Goal: Task Accomplishment & Management: Complete application form

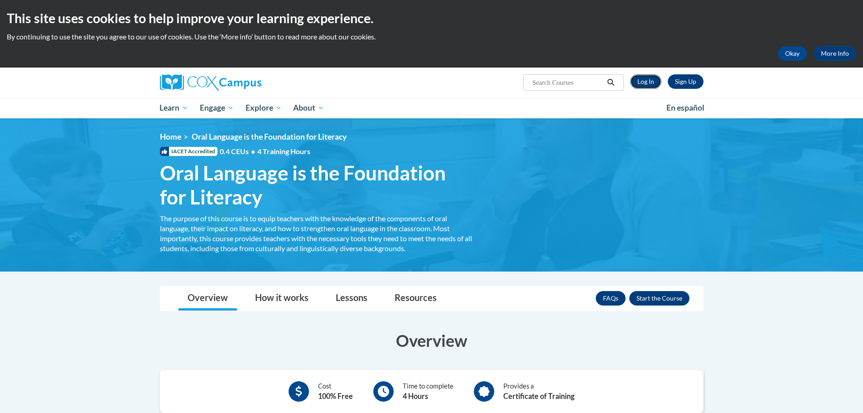
click at [648, 78] on link "Log In" at bounding box center [645, 81] width 31 height 15
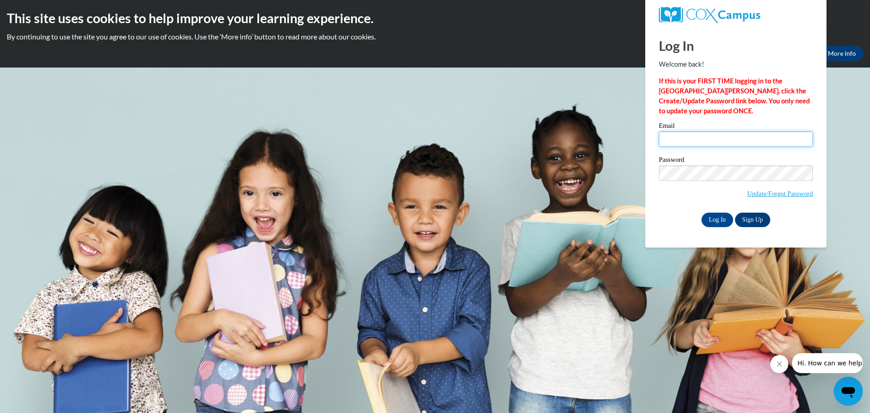
click at [690, 141] on input "Email" at bounding box center [736, 138] width 154 height 15
type input "tylerwhite@atkinson.k12.ga.us"
click at [701, 213] on input "Log In" at bounding box center [717, 220] width 32 height 15
click at [718, 221] on input "Log In" at bounding box center [717, 220] width 32 height 15
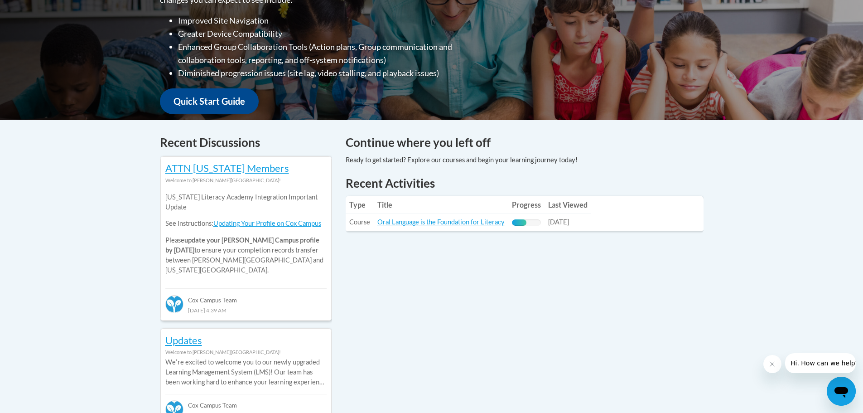
scroll to position [268, 0]
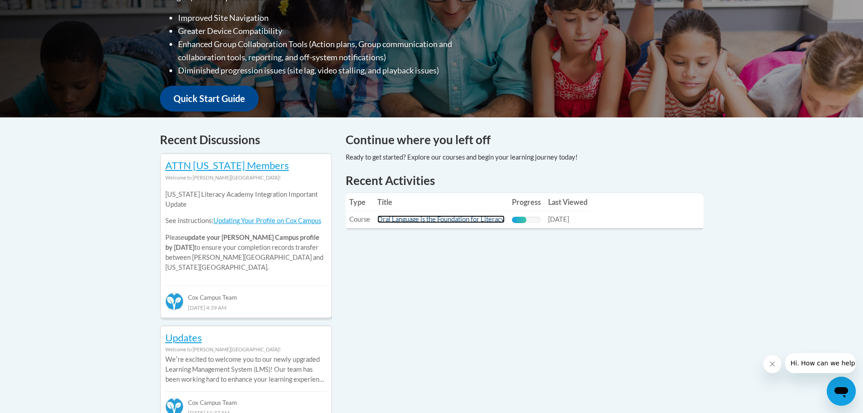
click at [429, 220] on link "Oral Language is the Foundation for Literacy" at bounding box center [440, 219] width 127 height 8
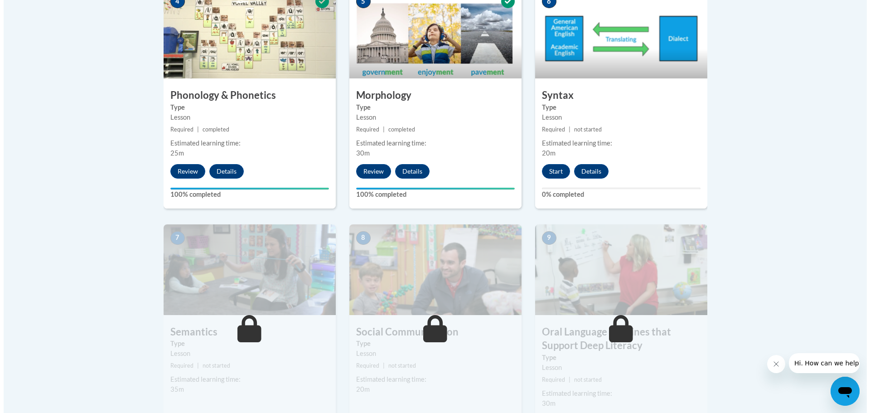
scroll to position [585, 0]
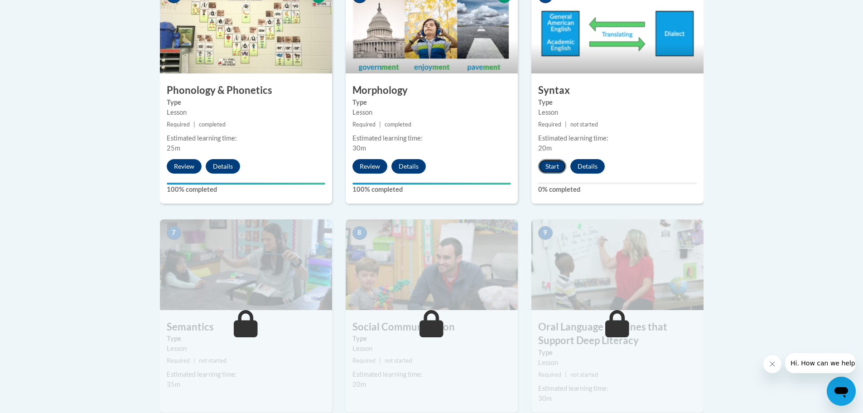
click at [549, 166] on button "Start" at bounding box center [552, 166] width 28 height 15
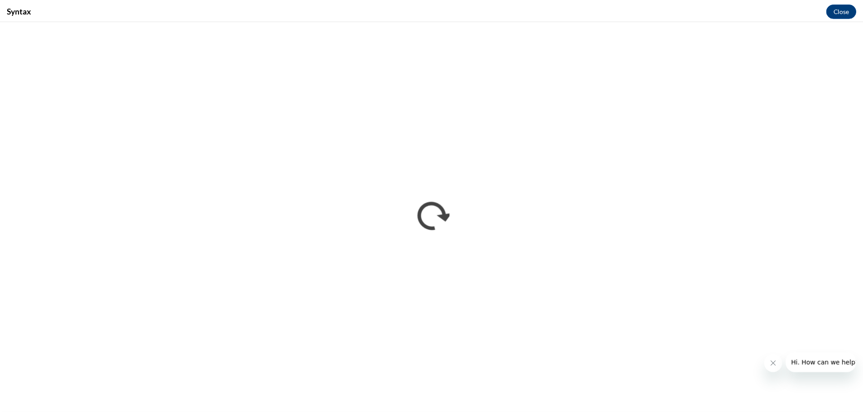
scroll to position [0, 0]
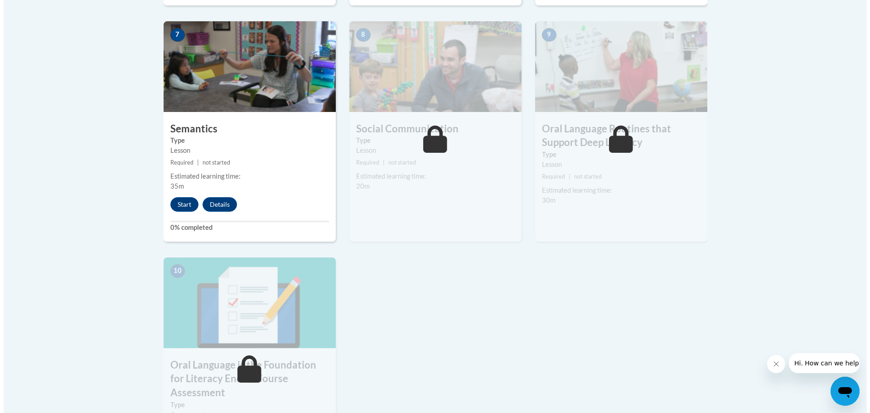
scroll to position [790, 0]
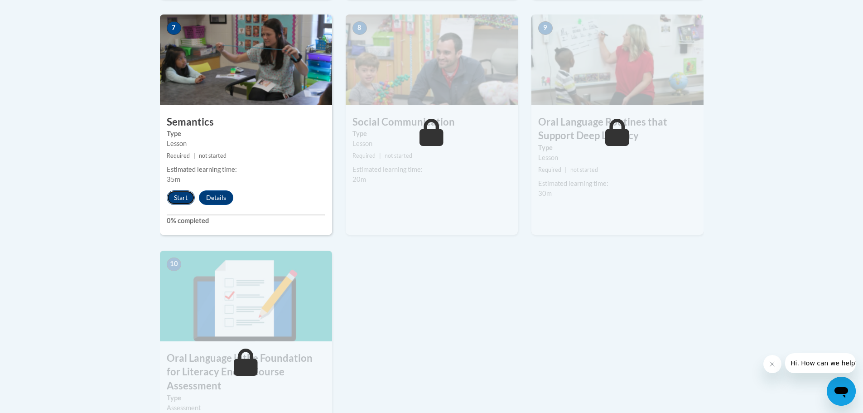
click at [182, 200] on button "Start" at bounding box center [181, 197] width 28 height 15
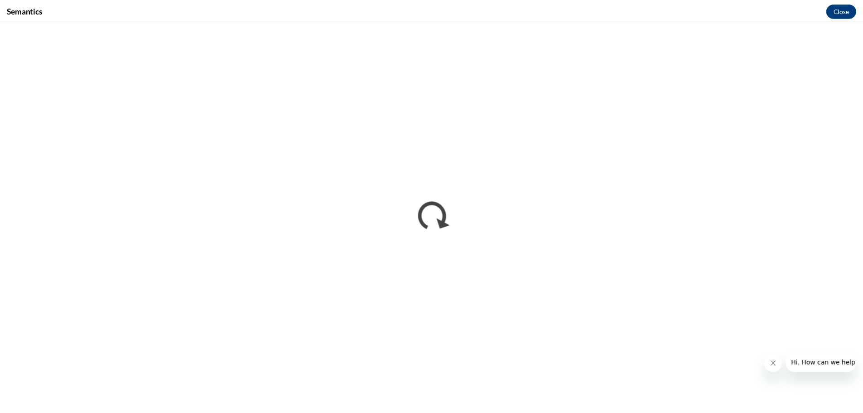
scroll to position [0, 0]
click at [856, 8] on button "Close" at bounding box center [848, 10] width 30 height 15
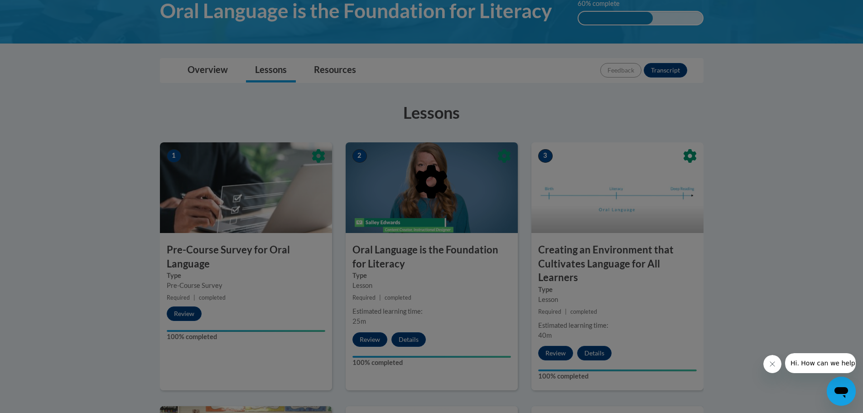
scroll to position [137, 0]
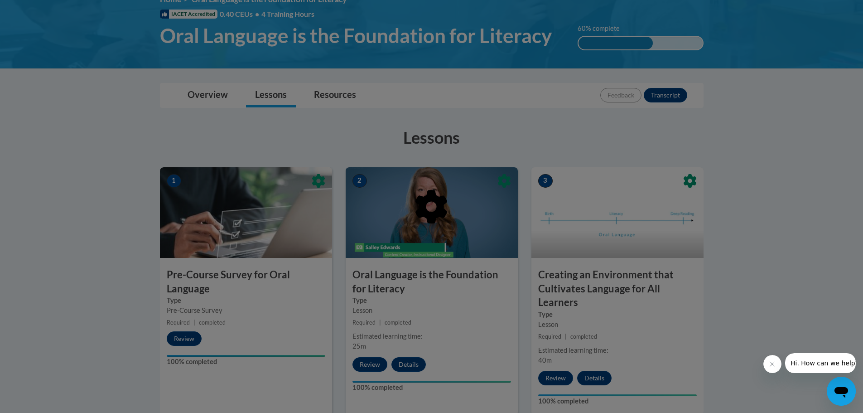
click at [776, 368] on button "Close message from company" at bounding box center [772, 364] width 18 height 18
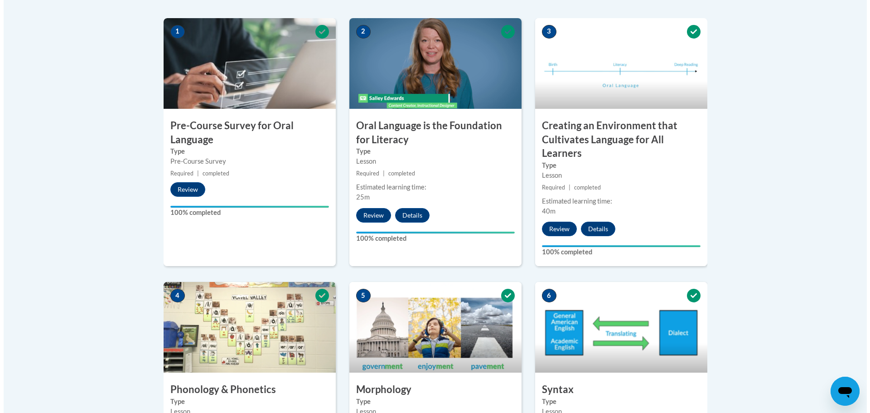
scroll to position [315, 0]
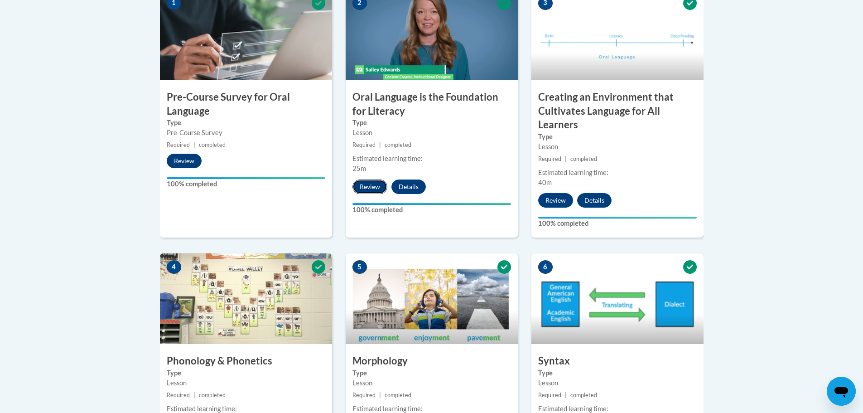
click at [372, 187] on button "Review" at bounding box center [370, 186] width 35 height 15
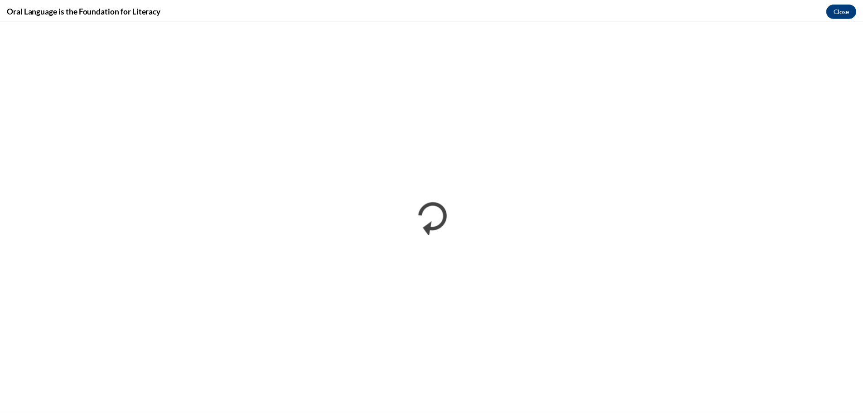
scroll to position [0, 0]
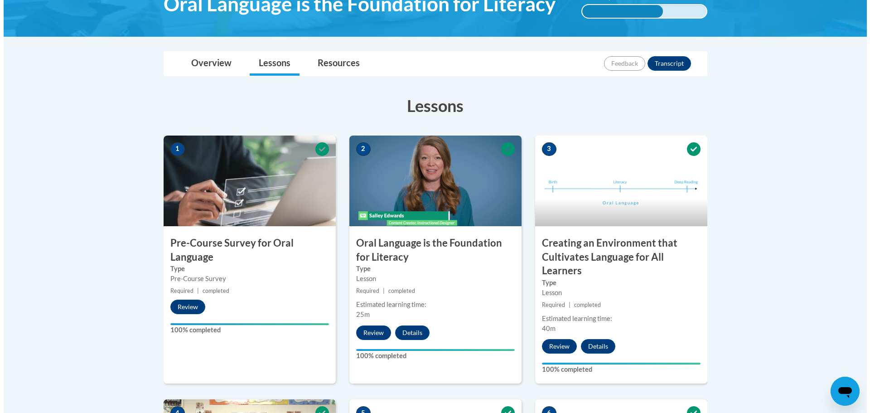
scroll to position [196, 0]
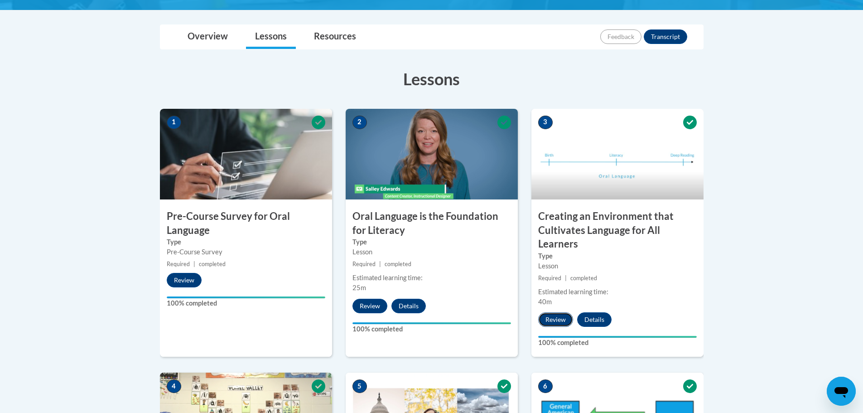
click at [551, 314] on button "Review" at bounding box center [555, 319] width 35 height 15
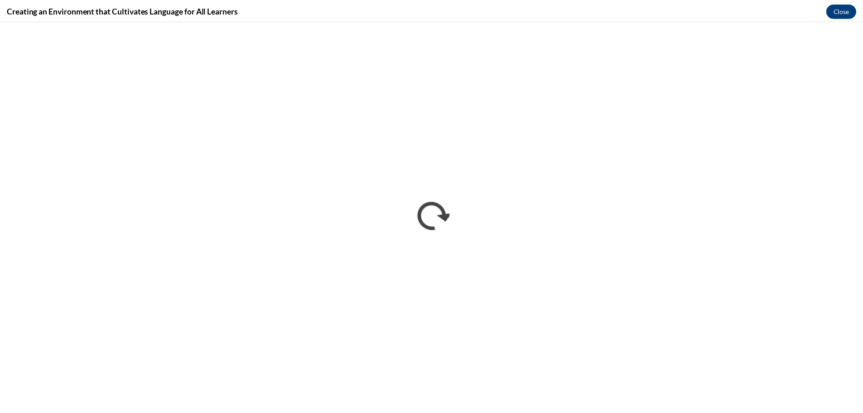
scroll to position [0, 0]
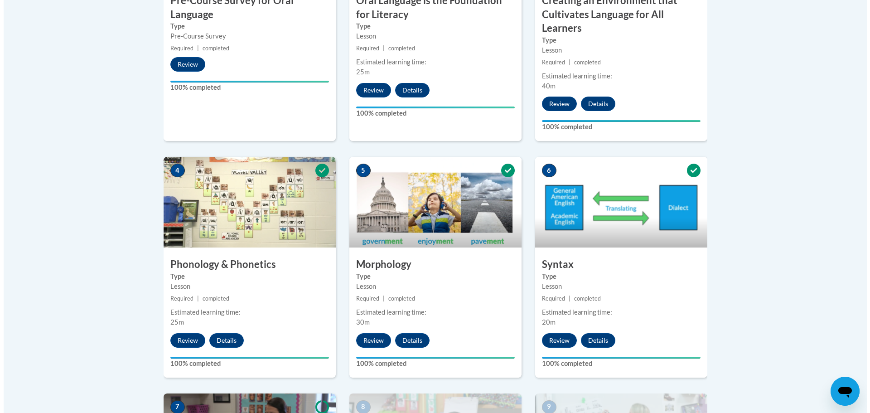
scroll to position [425, 0]
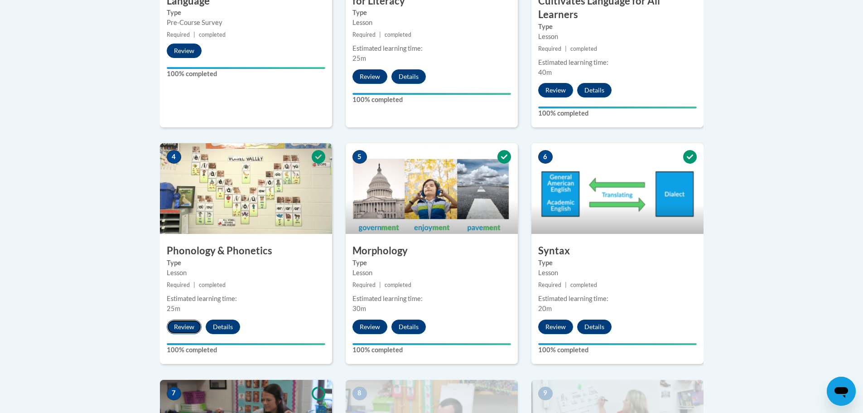
click at [183, 329] on button "Review" at bounding box center [184, 326] width 35 height 15
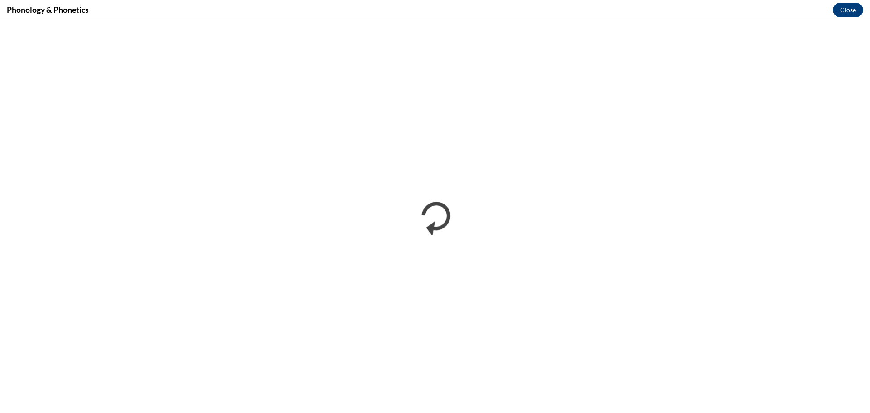
scroll to position [0, 0]
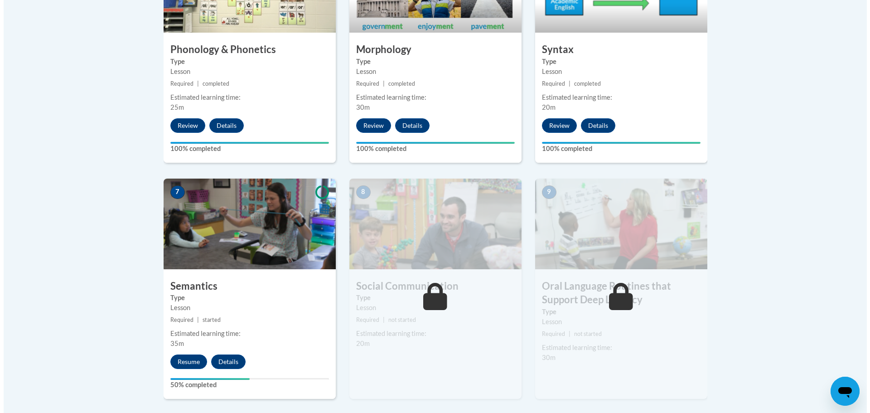
scroll to position [624, 0]
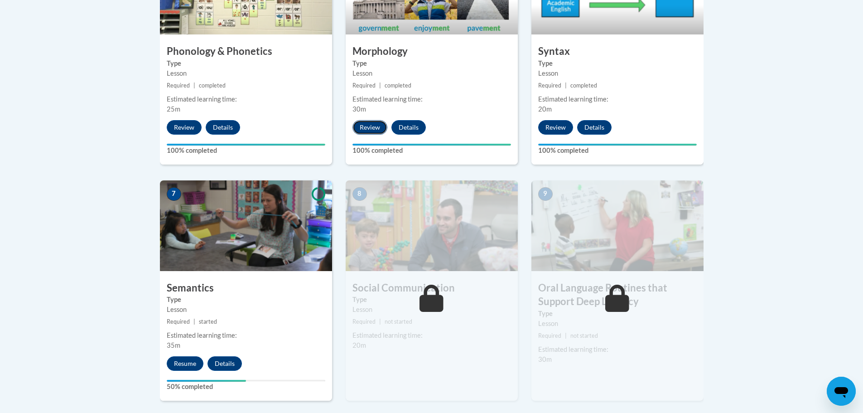
click at [364, 125] on button "Review" at bounding box center [370, 127] width 35 height 15
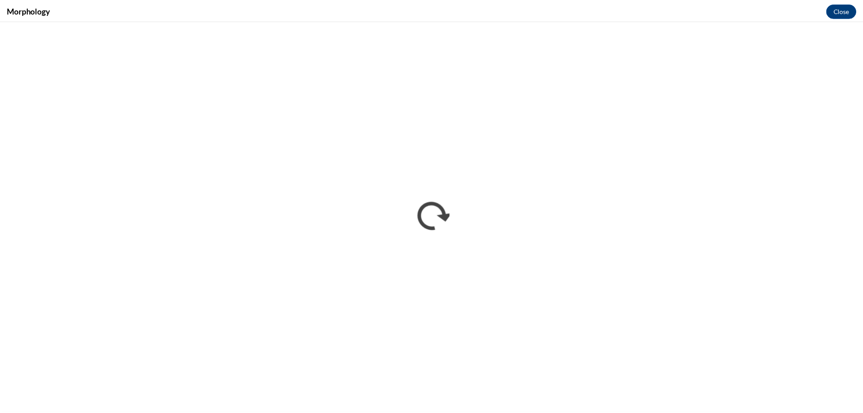
scroll to position [0, 0]
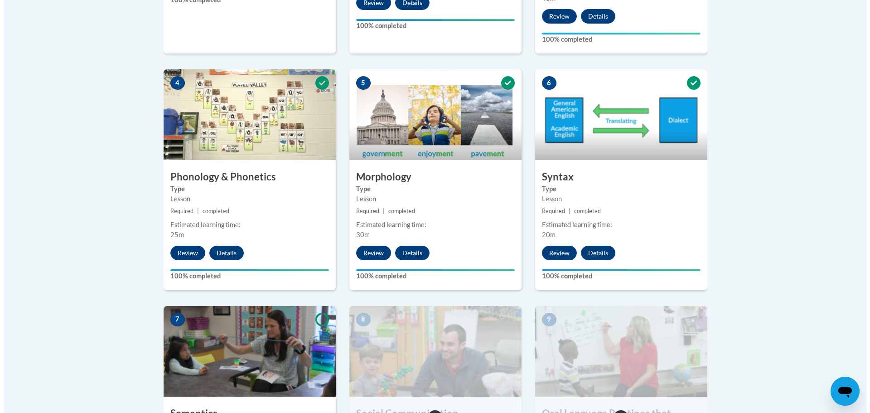
scroll to position [504, 0]
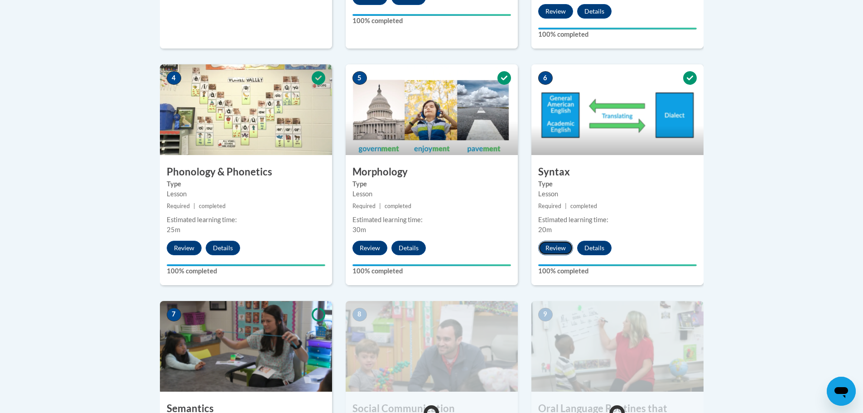
click at [552, 248] on button "Review" at bounding box center [555, 248] width 35 height 15
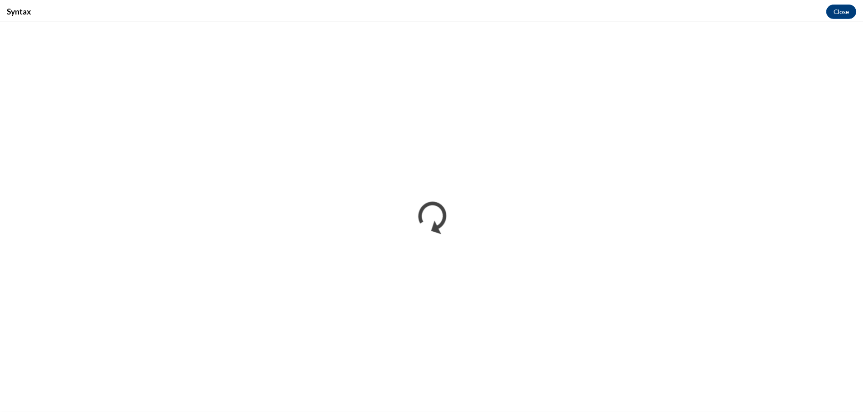
scroll to position [0, 0]
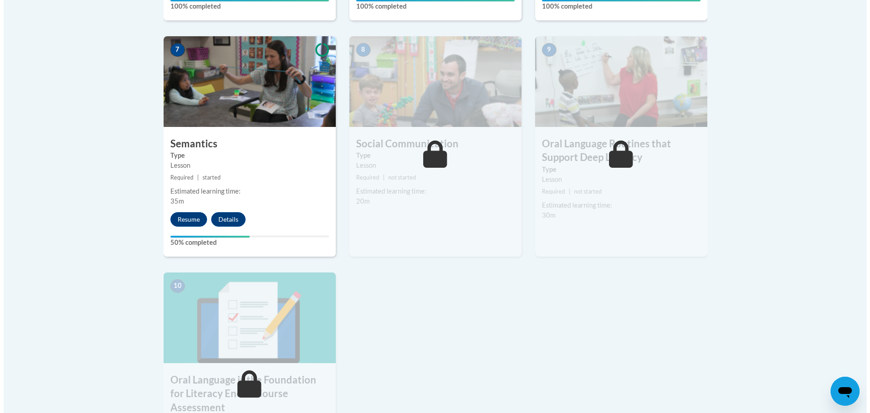
scroll to position [782, 0]
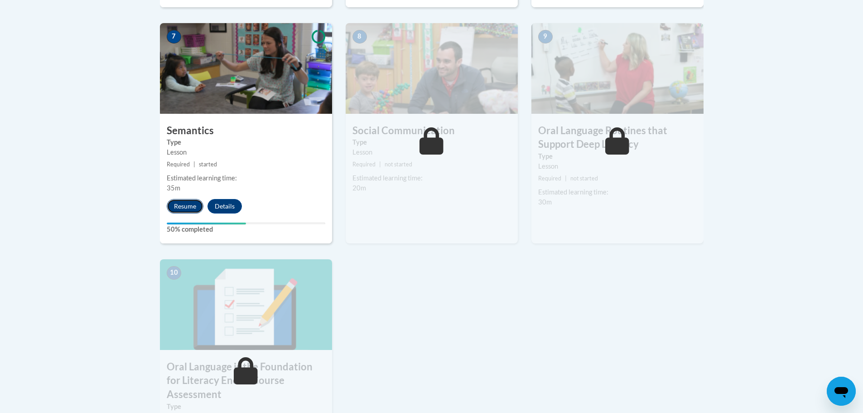
click at [179, 205] on button "Resume" at bounding box center [185, 206] width 37 height 15
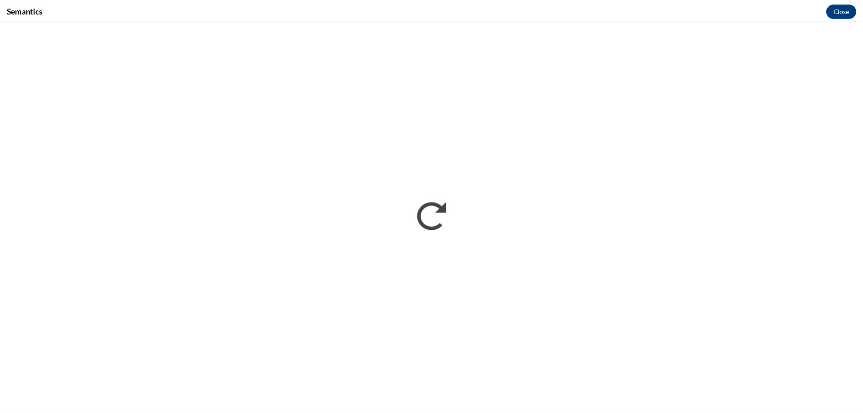
scroll to position [0, 0]
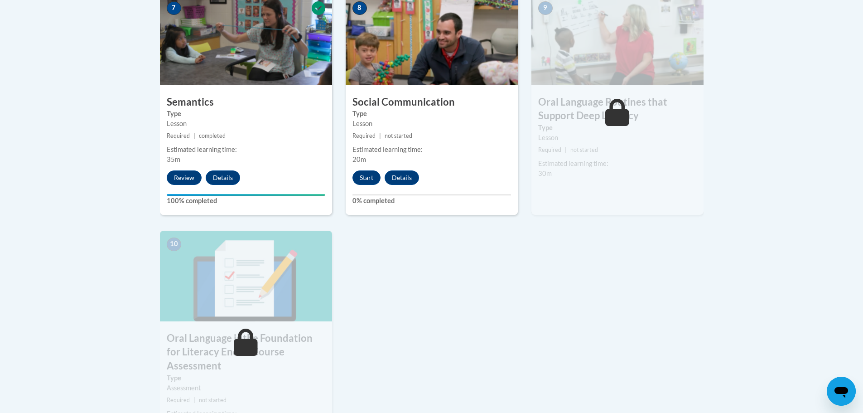
scroll to position [817, 0]
